Goal: Information Seeking & Learning: Understand process/instructions

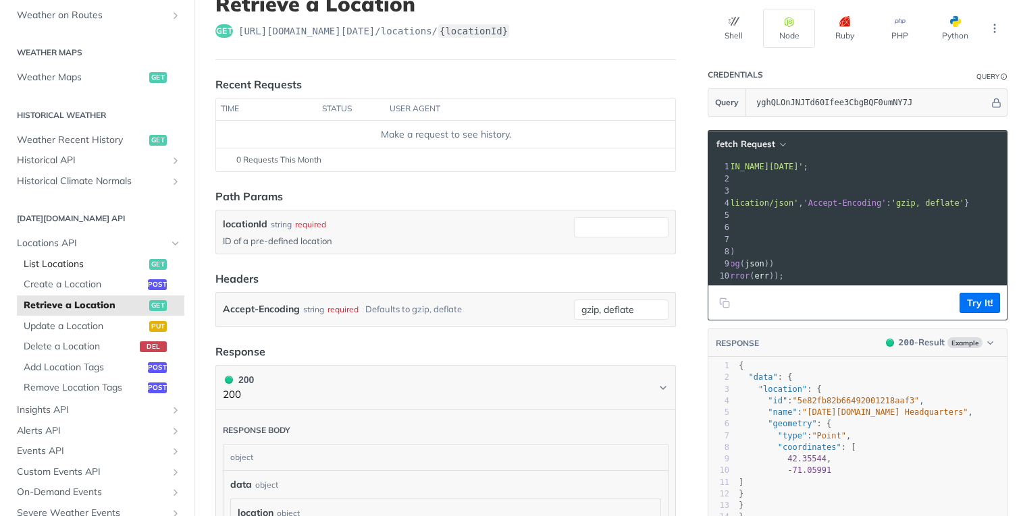
click at [77, 265] on span "List Locations" at bounding box center [85, 265] width 122 height 14
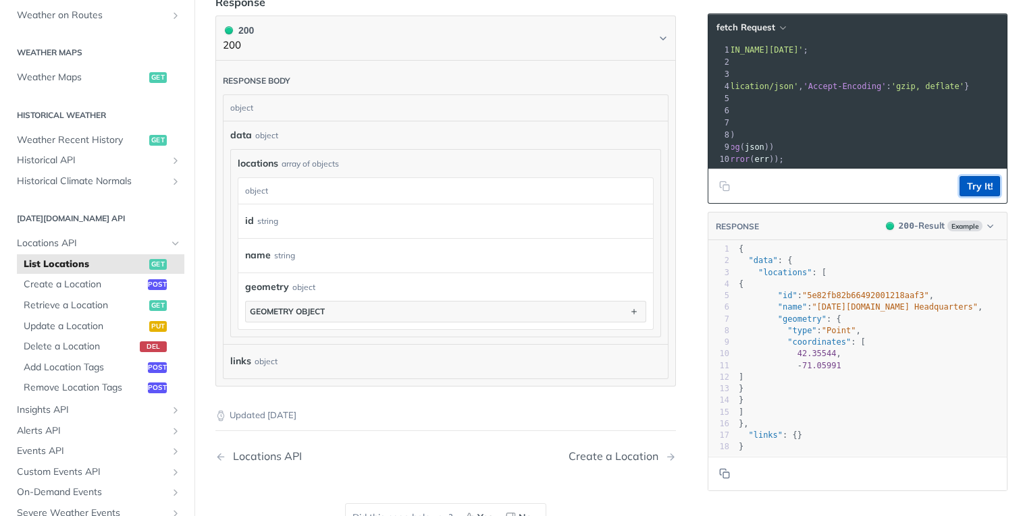
click at [979, 184] on button "Try It!" at bounding box center [979, 186] width 41 height 20
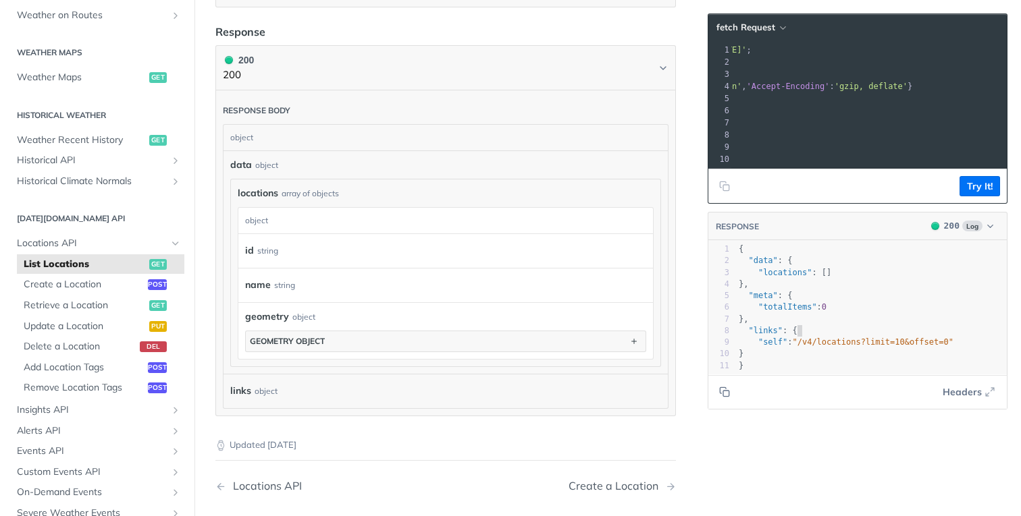
click at [890, 327] on pre ""links" : {" at bounding box center [871, 330] width 271 height 11
